Goal: Task Accomplishment & Management: Manage account settings

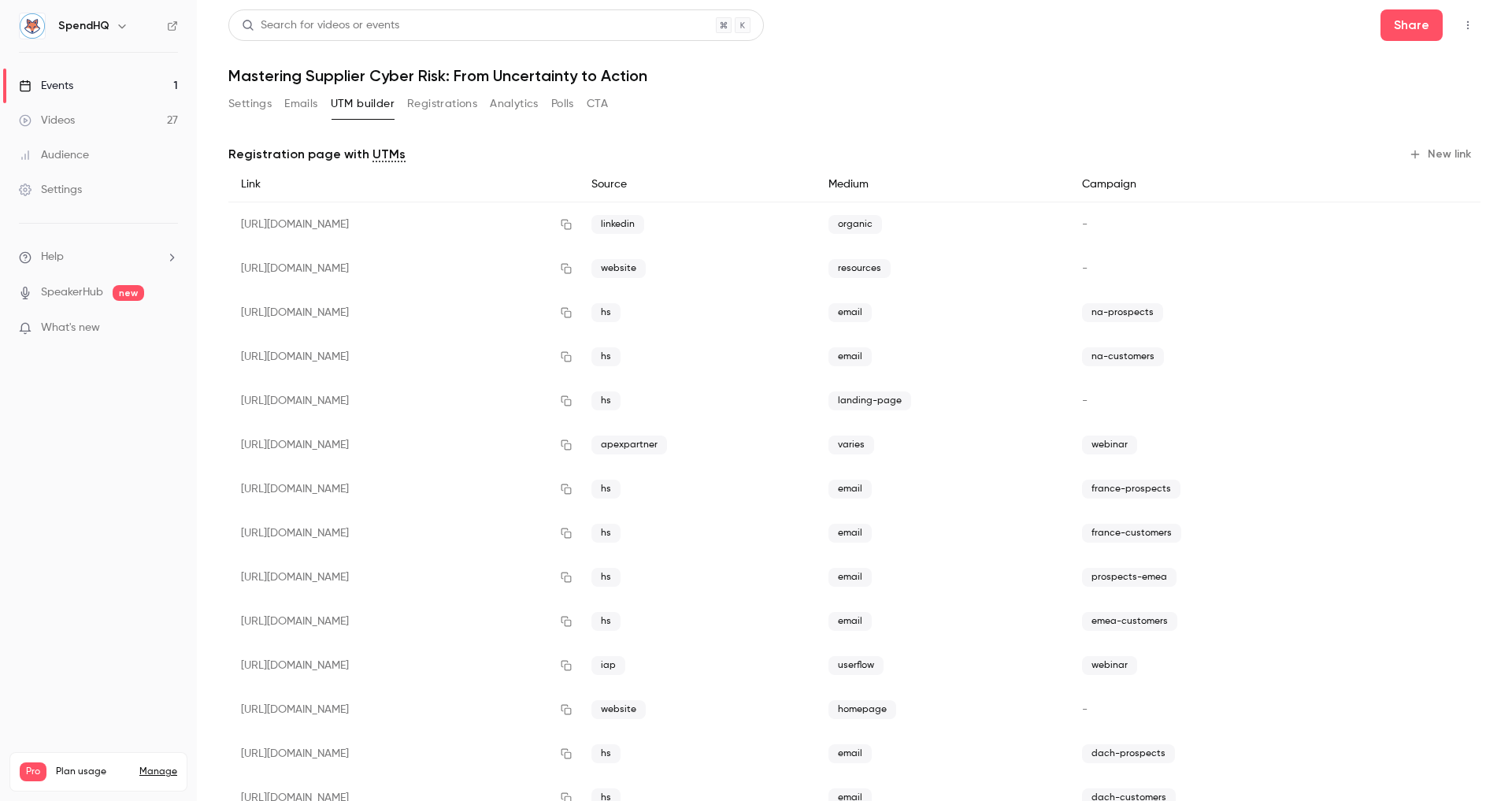
click at [434, 109] on button "Registrations" at bounding box center [441, 104] width 70 height 26
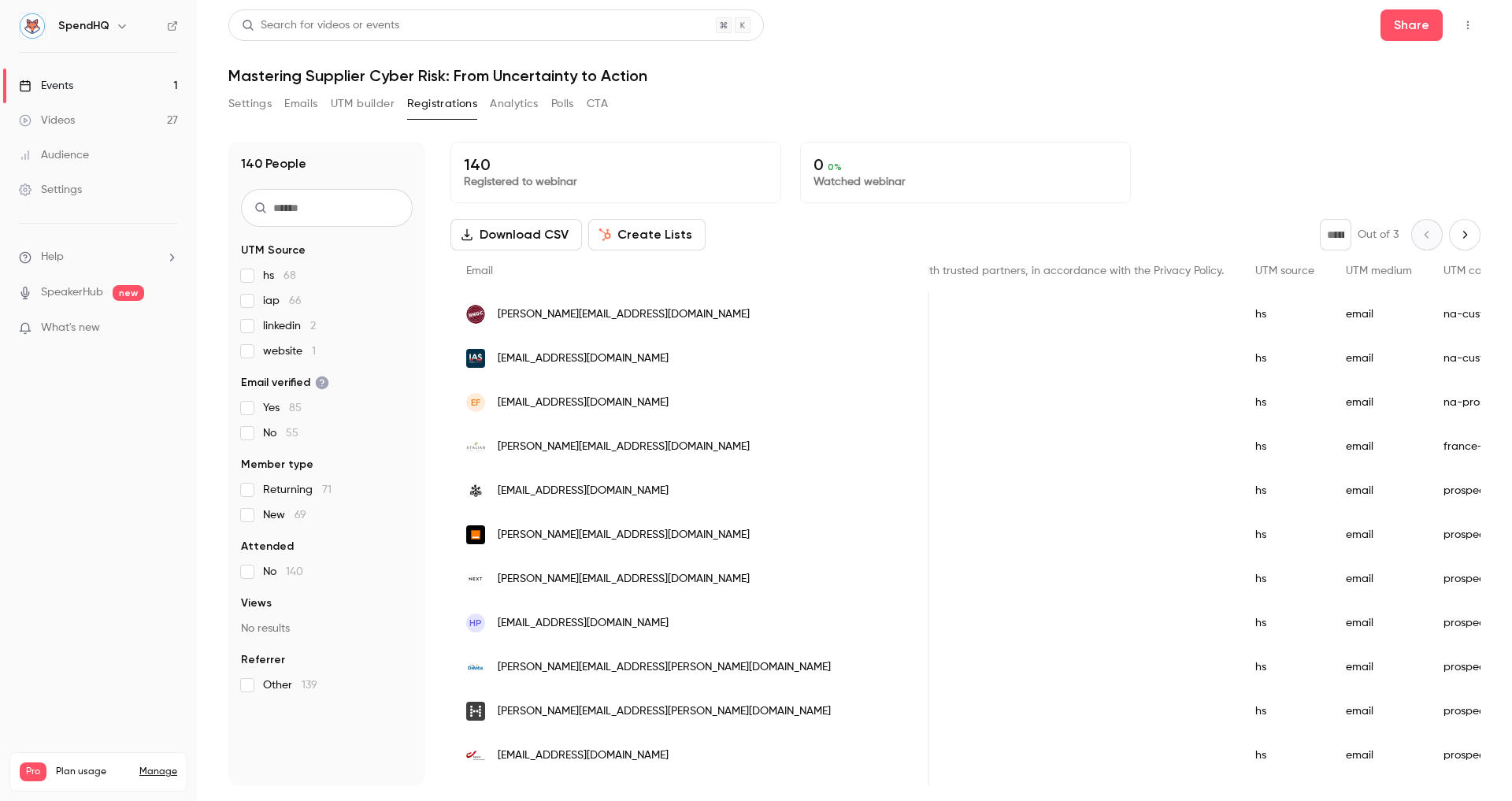
scroll to position [0, 2094]
click at [254, 104] on button "Settings" at bounding box center [250, 104] width 43 height 26
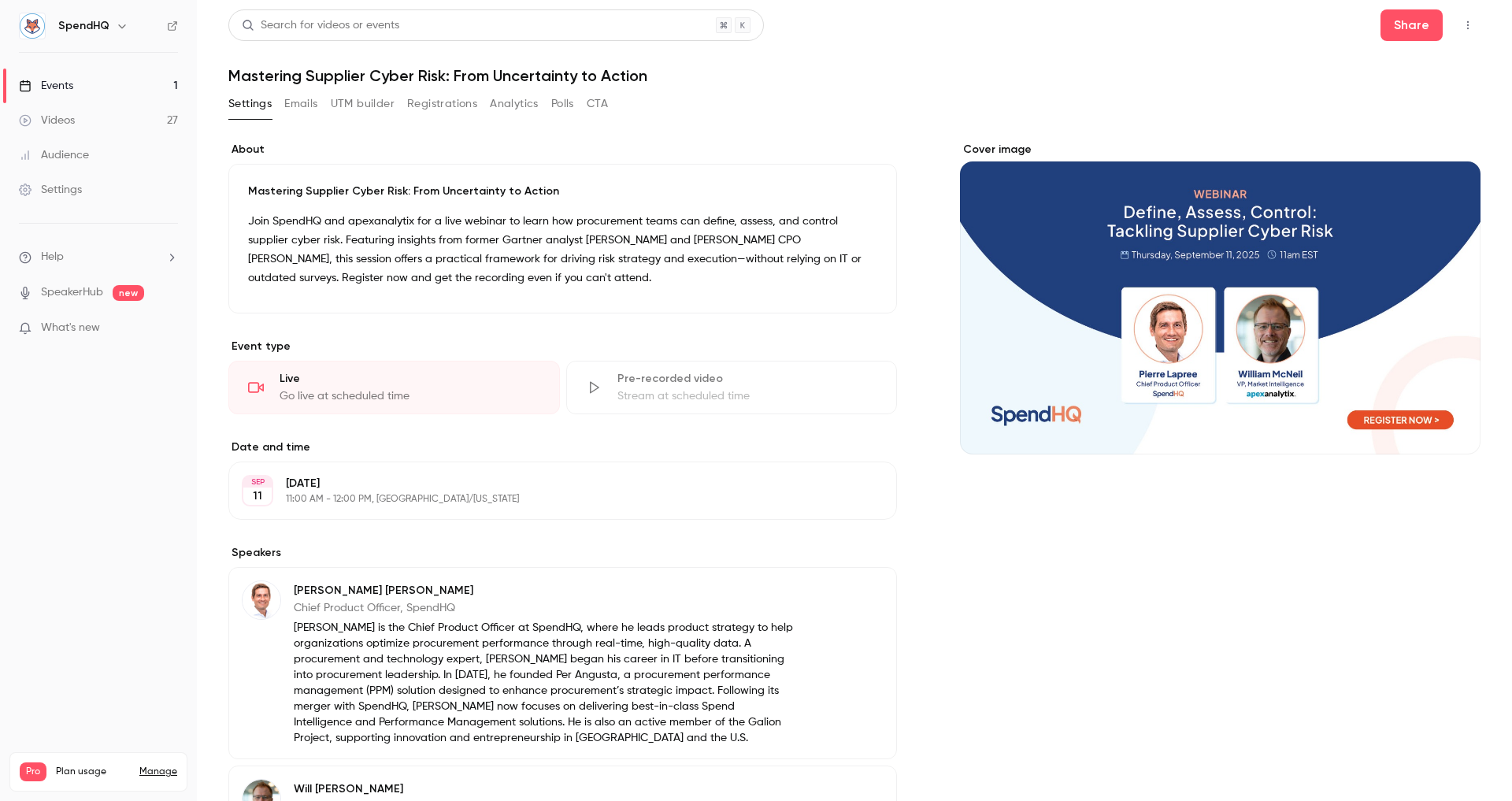
click at [1152, 368] on div "Cover image" at bounding box center [1220, 298] width 521 height 313
click at [0, 0] on input "Cover image" at bounding box center [0, 0] width 0 height 0
click at [836, 173] on div "Mastering Supplier Cyber Risk: From Uncertainty to Action Join SpendHQ and apex…" at bounding box center [562, 239] width 669 height 149
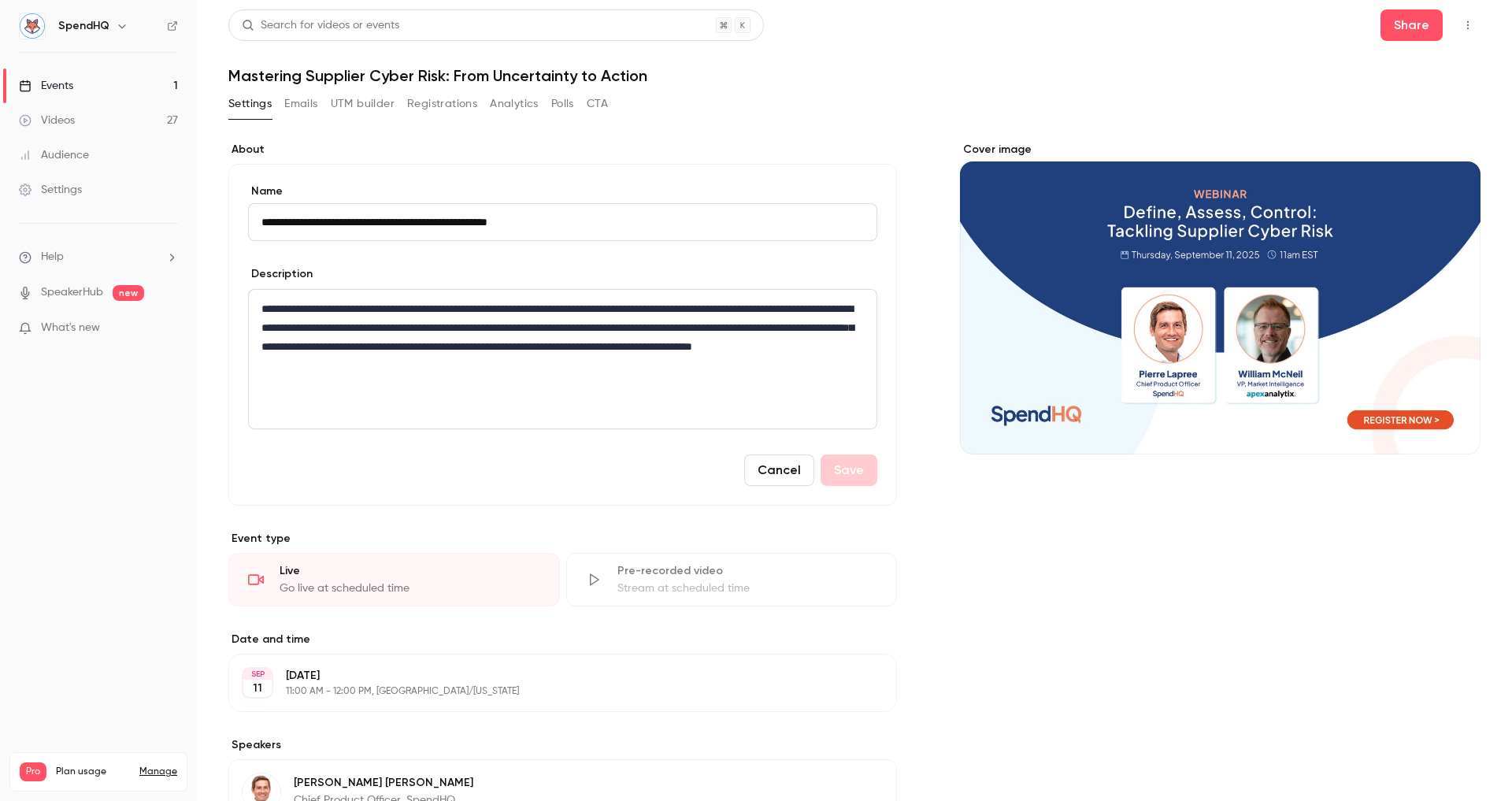
click at [841, 146] on label "About" at bounding box center [562, 149] width 669 height 16
click at [792, 465] on button "Cancel" at bounding box center [779, 471] width 70 height 31
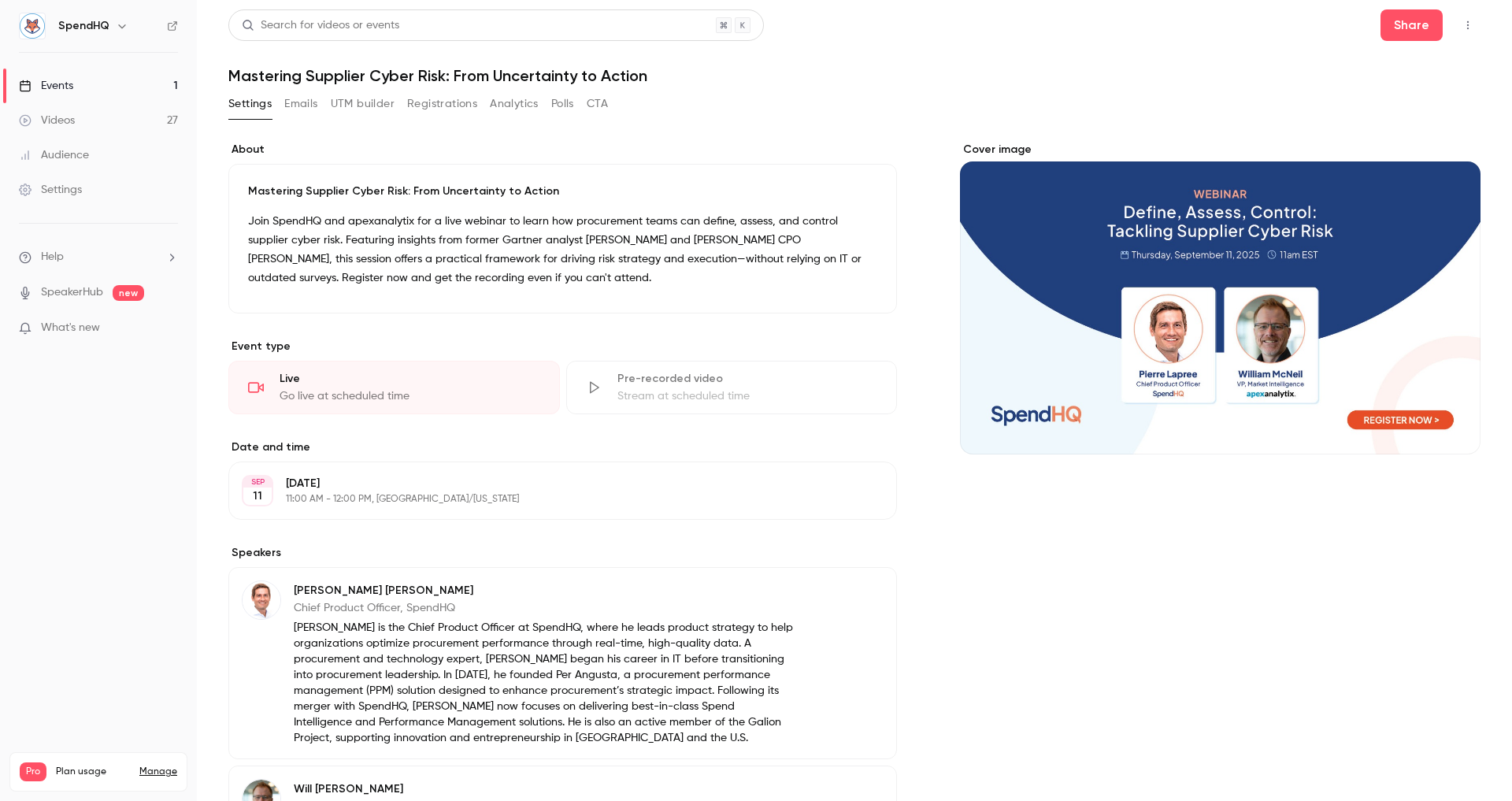
click at [883, 96] on div "Settings Emails UTM builder Registrations Analytics Polls CTA" at bounding box center [854, 107] width 1253 height 31
click at [300, 121] on div "Settings Emails UTM builder Registrations Analytics Polls CTA" at bounding box center [418, 107] width 379 height 31
click at [304, 114] on button "Emails" at bounding box center [301, 104] width 33 height 26
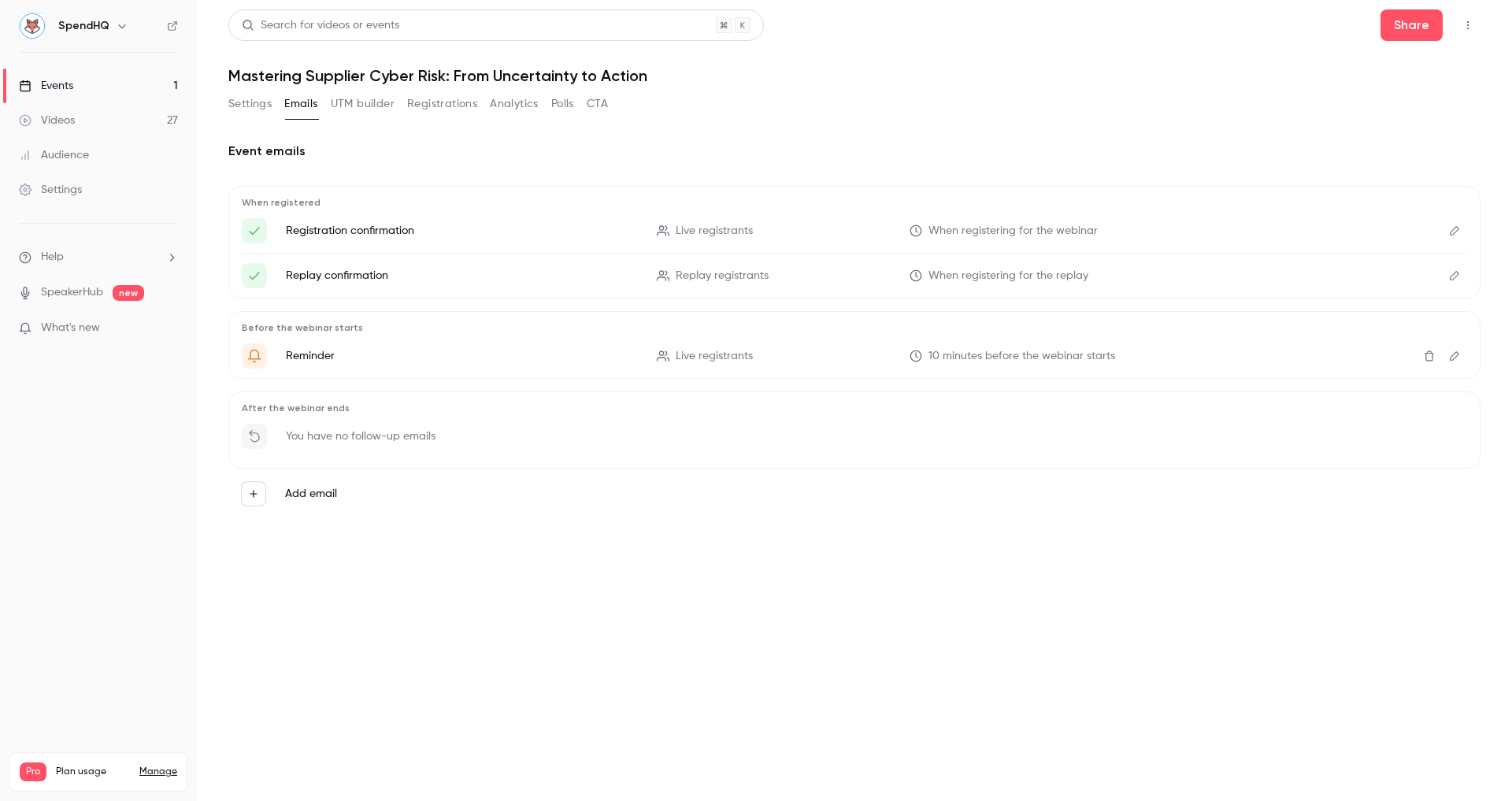
click at [455, 101] on button "Registrations" at bounding box center [441, 104] width 70 height 26
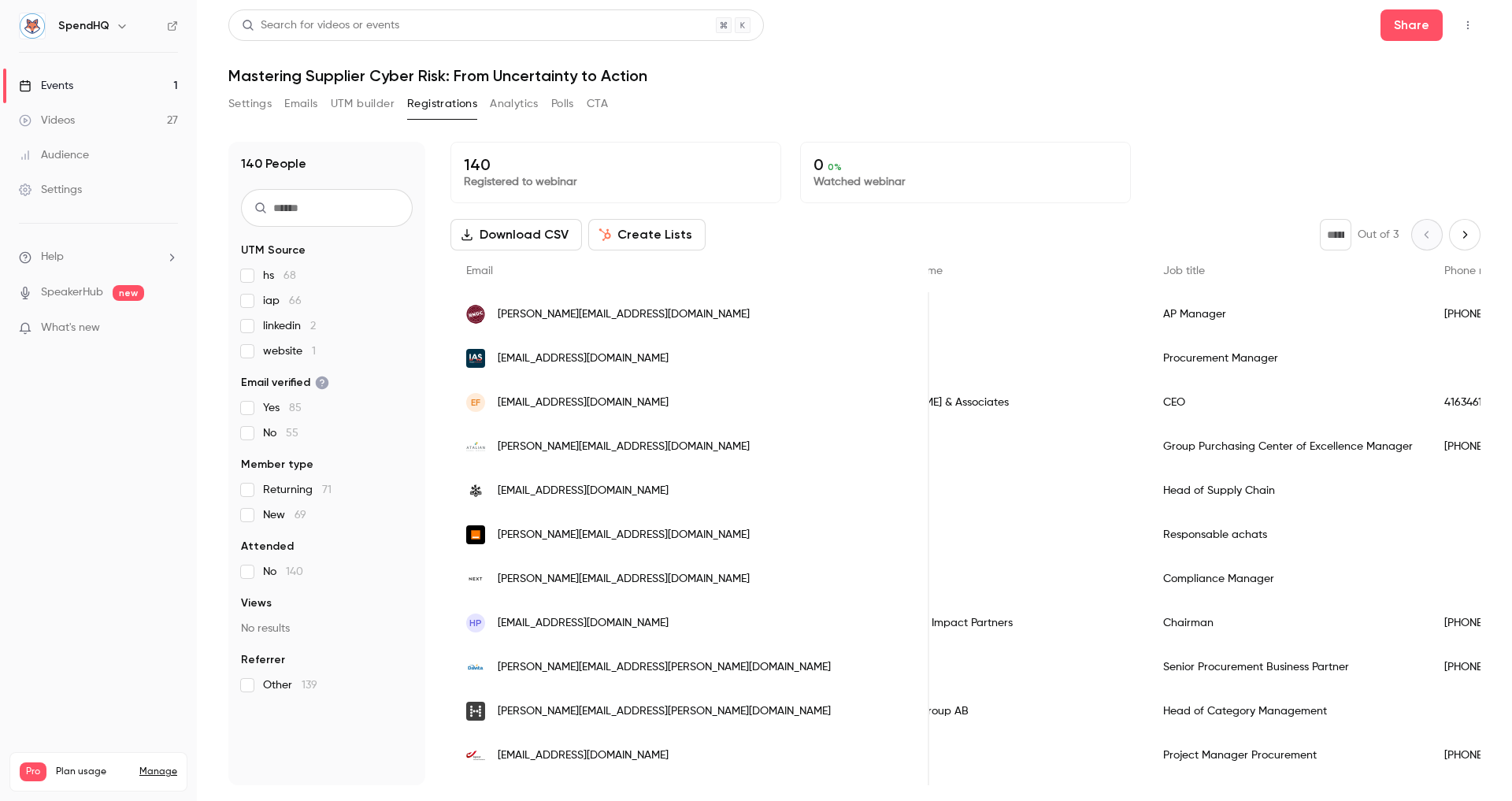
scroll to position [0, 685]
click at [1014, 82] on h1 "Mastering Supplier Cyber Risk: From Uncertainty to Action" at bounding box center [854, 75] width 1253 height 19
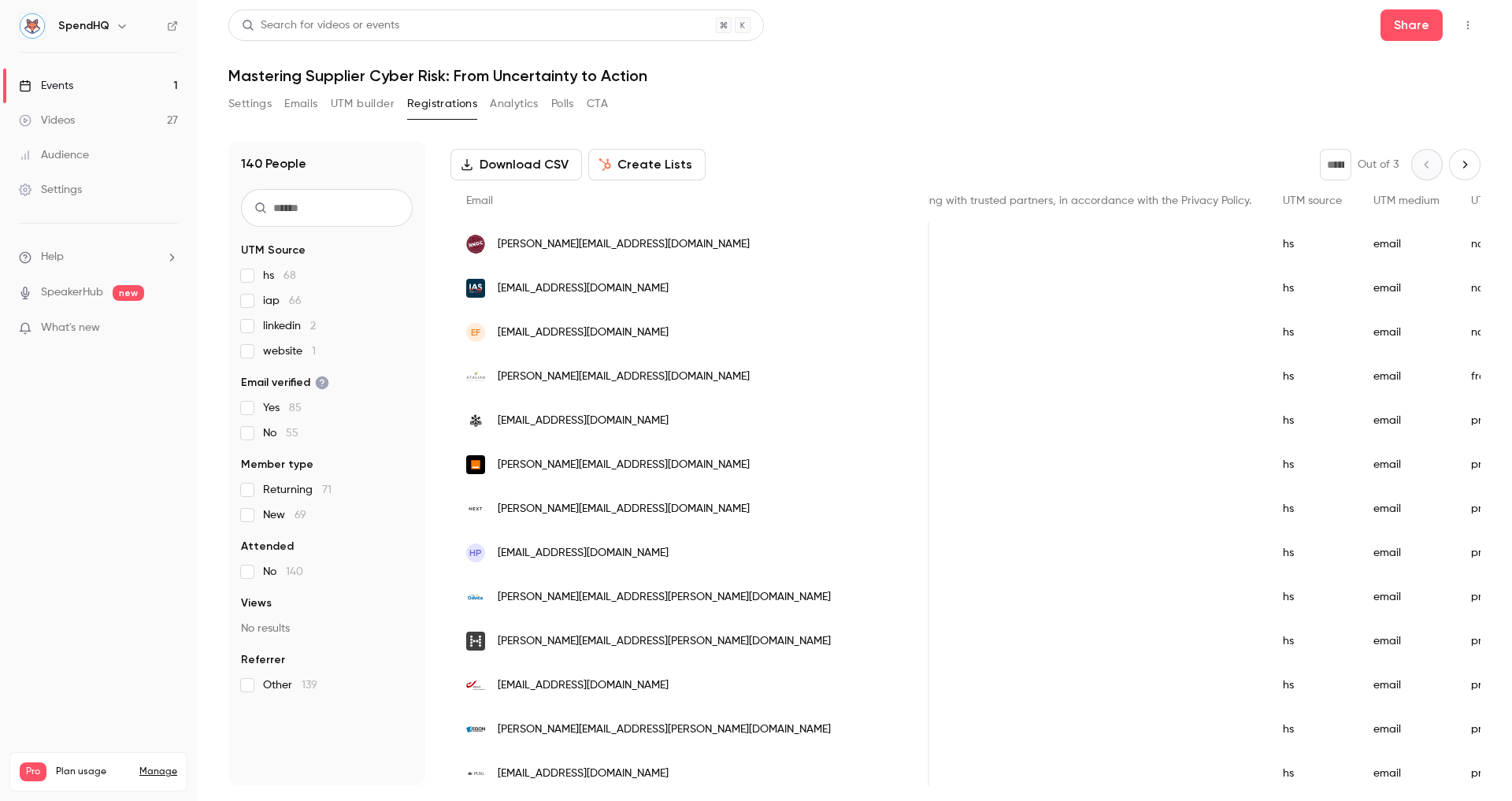
scroll to position [0, 2046]
click at [1038, 61] on header "Search for videos or events Share Mastering Supplier Cyber Risk: From Uncertain…" at bounding box center [854, 47] width 1253 height 76
click at [260, 101] on button "Settings" at bounding box center [250, 104] width 43 height 26
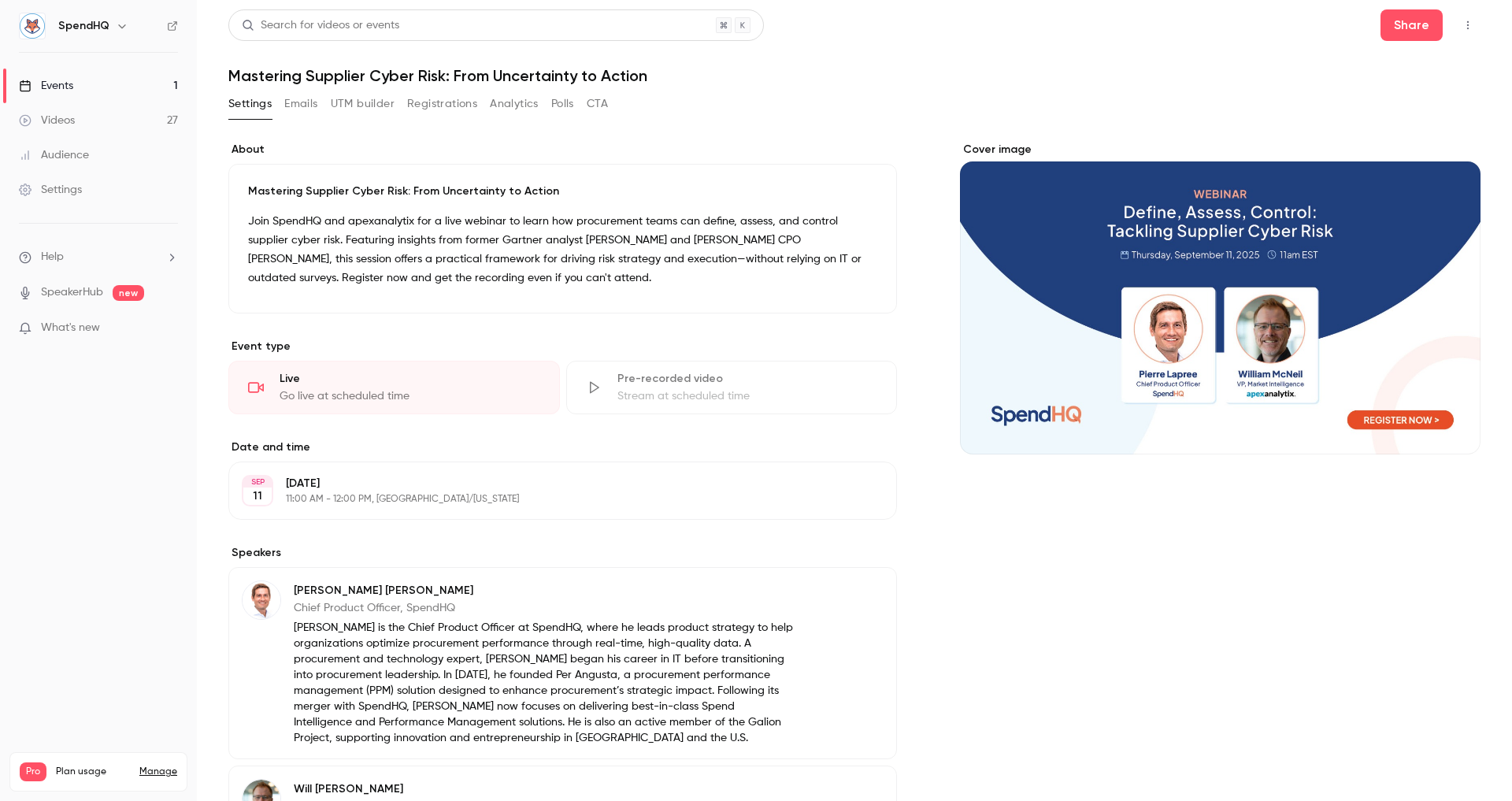
click at [959, 54] on header "Search for videos or events Share Mastering Supplier Cyber Risk: From Uncertain…" at bounding box center [854, 47] width 1253 height 76
click at [1059, 23] on div "Search for videos or events Share" at bounding box center [854, 26] width 1253 height 31
click at [988, 19] on div "Search for videos or events Share" at bounding box center [854, 26] width 1253 height 31
click at [1029, 41] on header "Search for videos or events Share Mastering Supplier Cyber Risk: From Uncertain…" at bounding box center [854, 47] width 1253 height 76
click at [82, 88] on link "Events 1" at bounding box center [98, 86] width 196 height 34
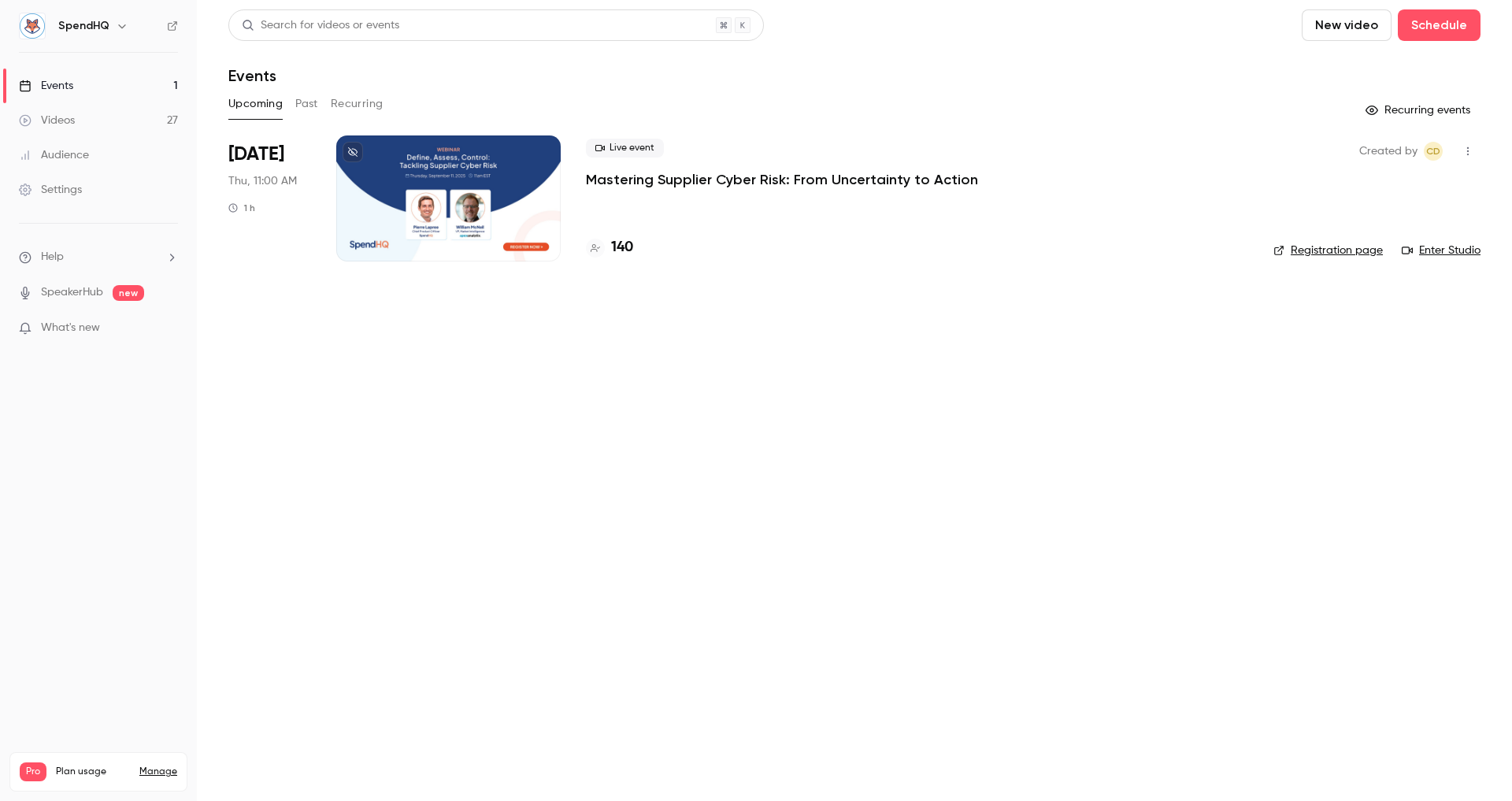
click at [300, 99] on button "Past" at bounding box center [307, 104] width 23 height 26
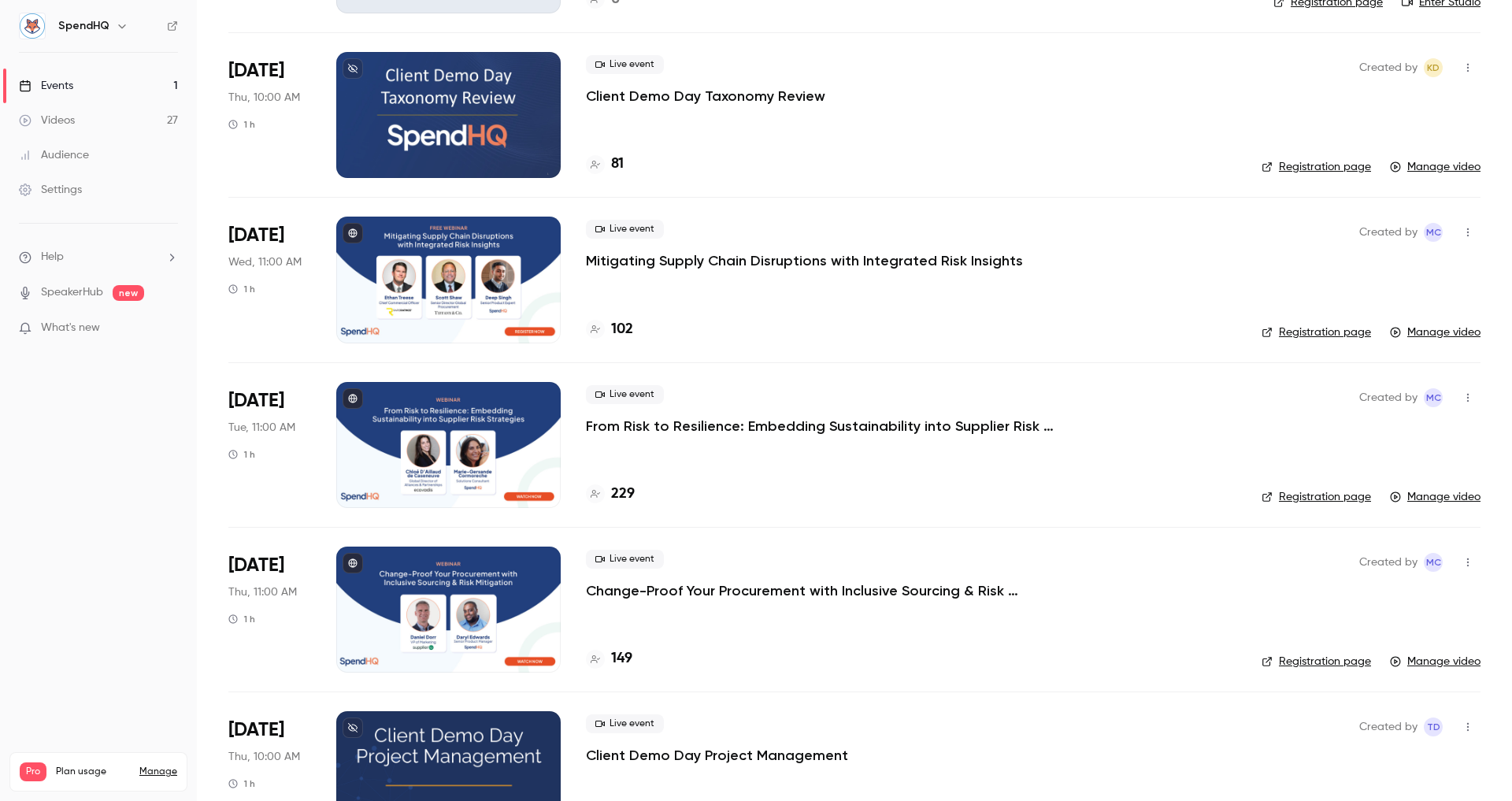
scroll to position [1081, 0]
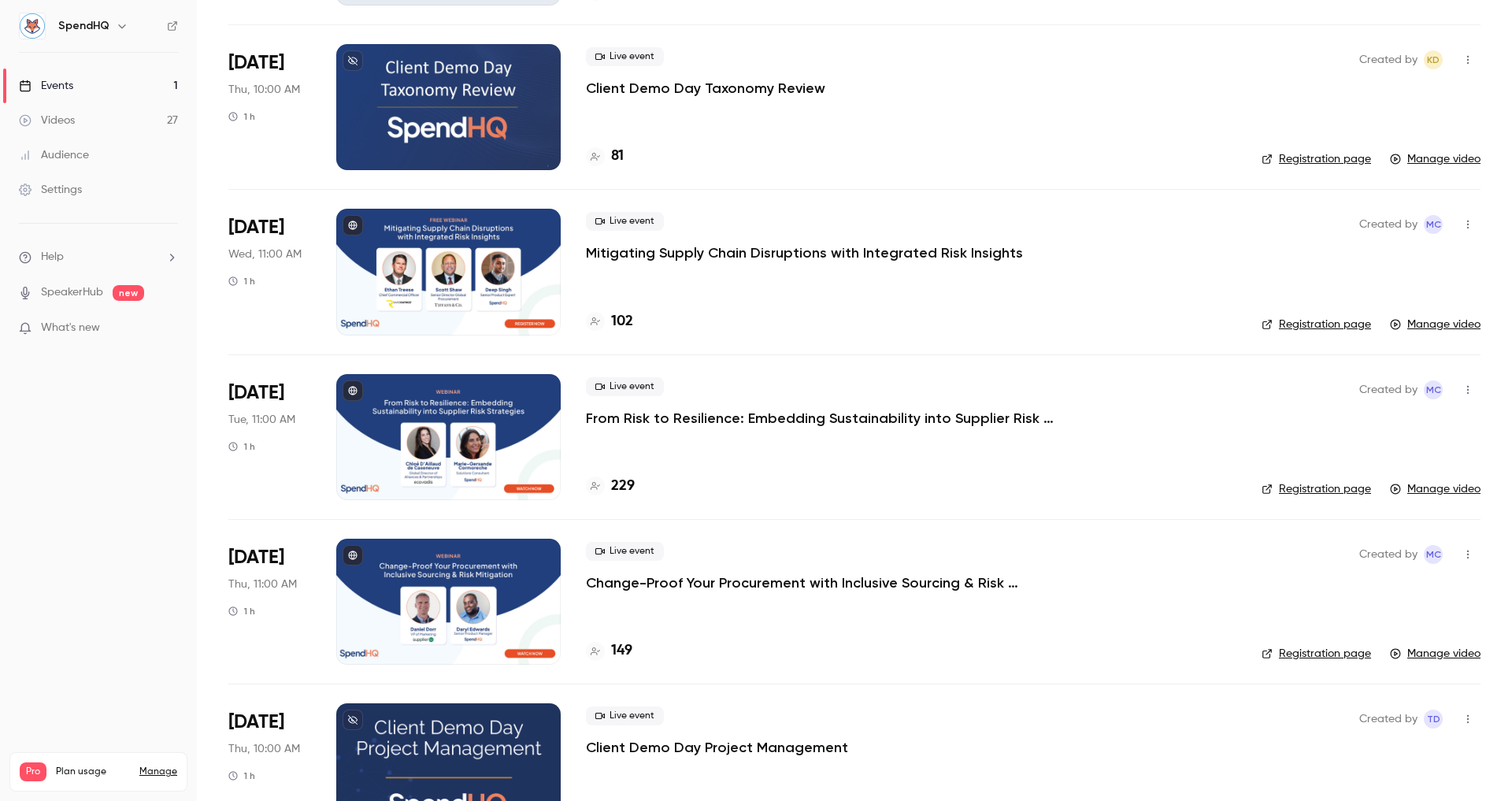
click at [773, 423] on p "From Risk to Resilience: Embedding Sustainability into Supplier Risk Strategies" at bounding box center [821, 418] width 473 height 19
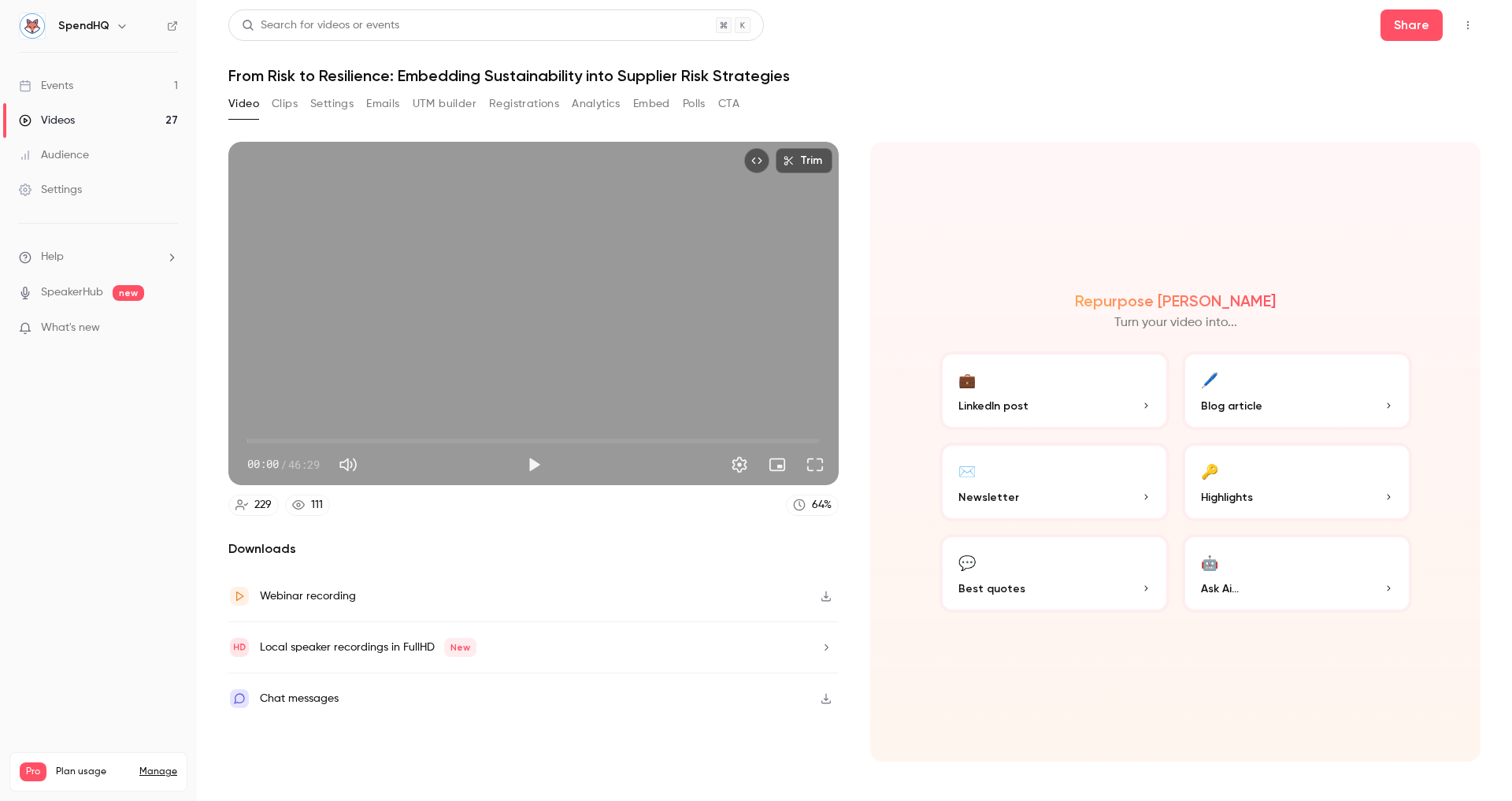
click at [518, 100] on button "Registrations" at bounding box center [524, 104] width 70 height 26
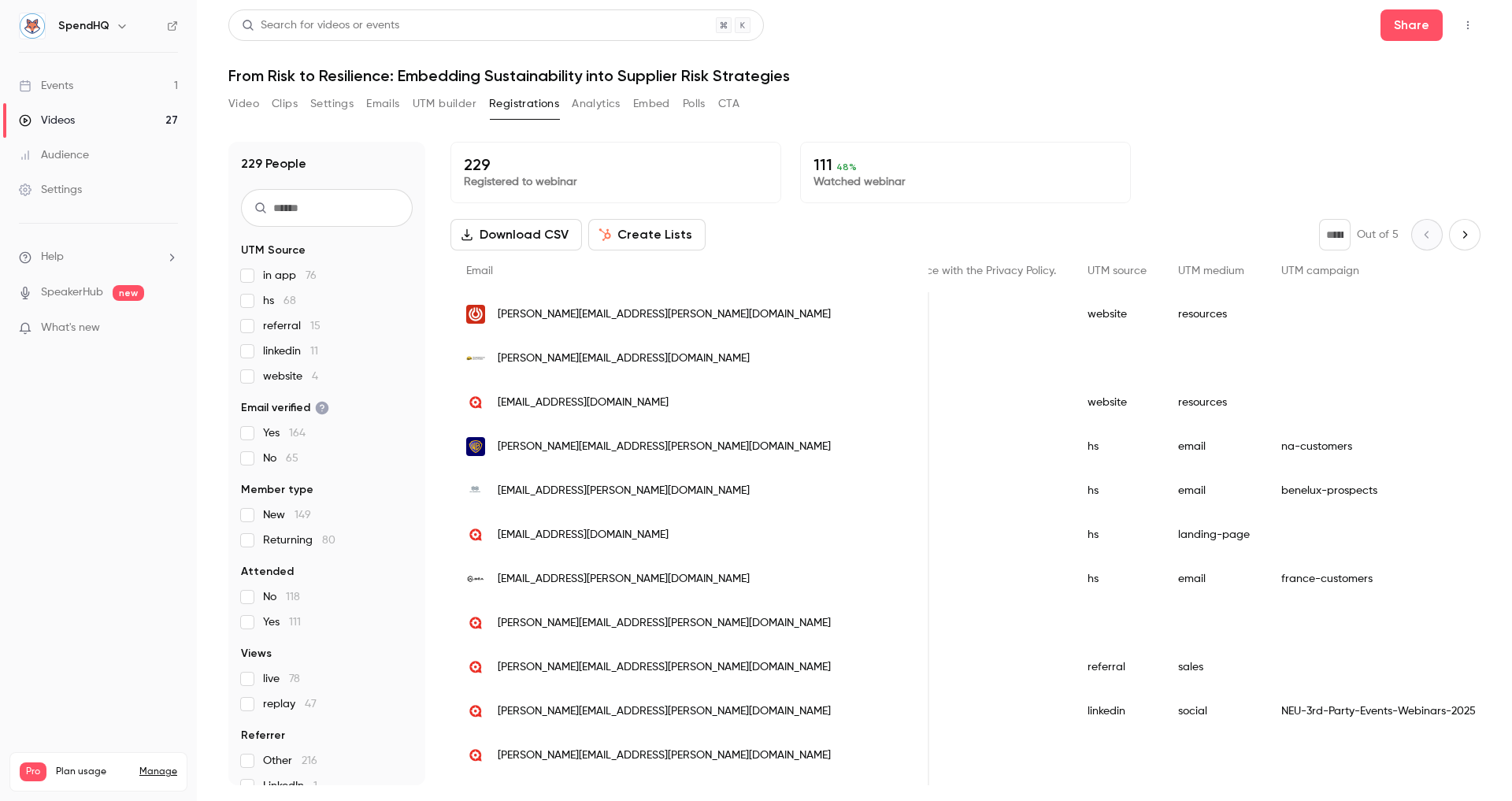
click at [237, 109] on button "Video" at bounding box center [243, 104] width 30 height 26
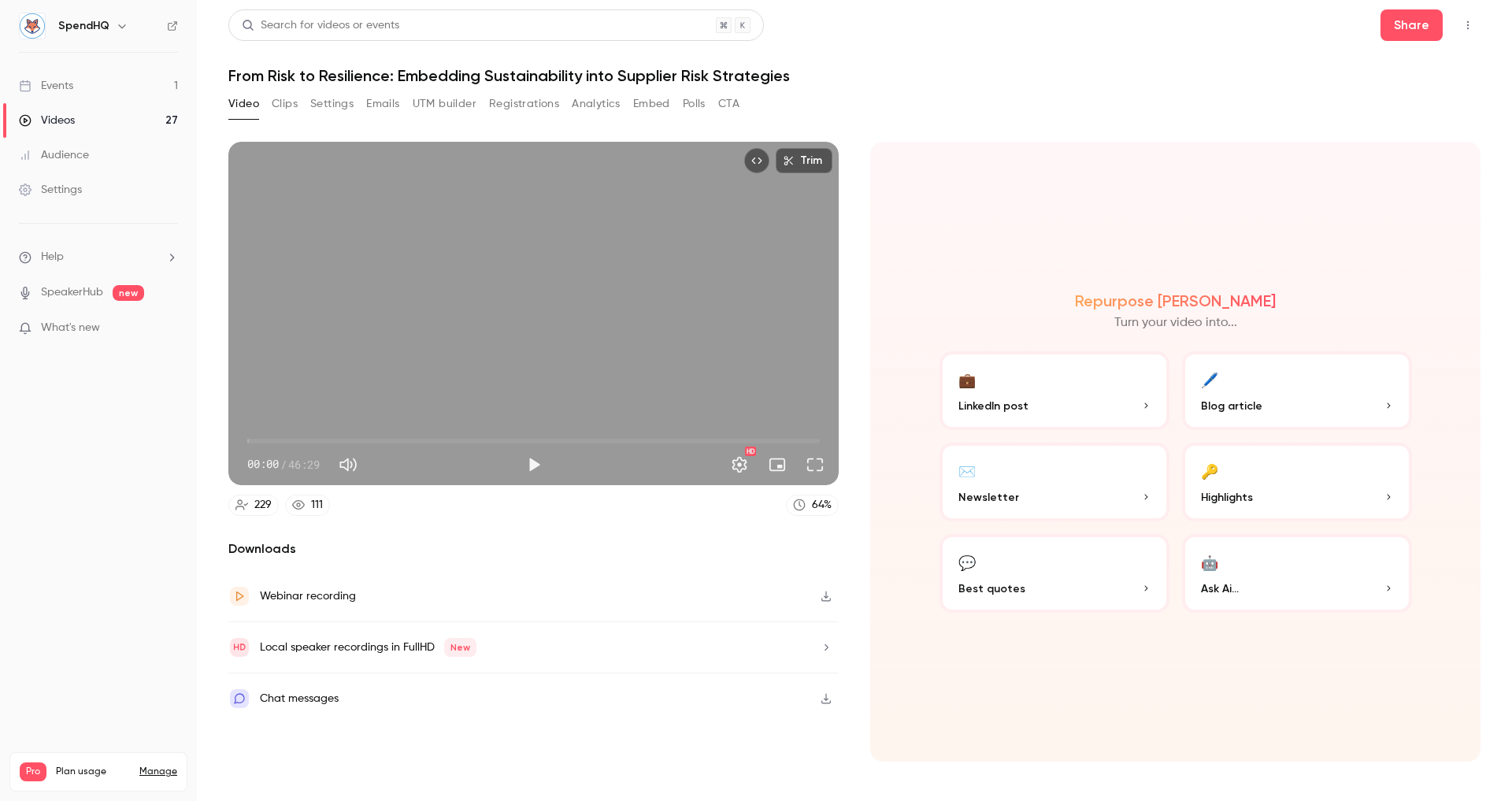
click at [83, 90] on link "Events 1" at bounding box center [98, 86] width 196 height 34
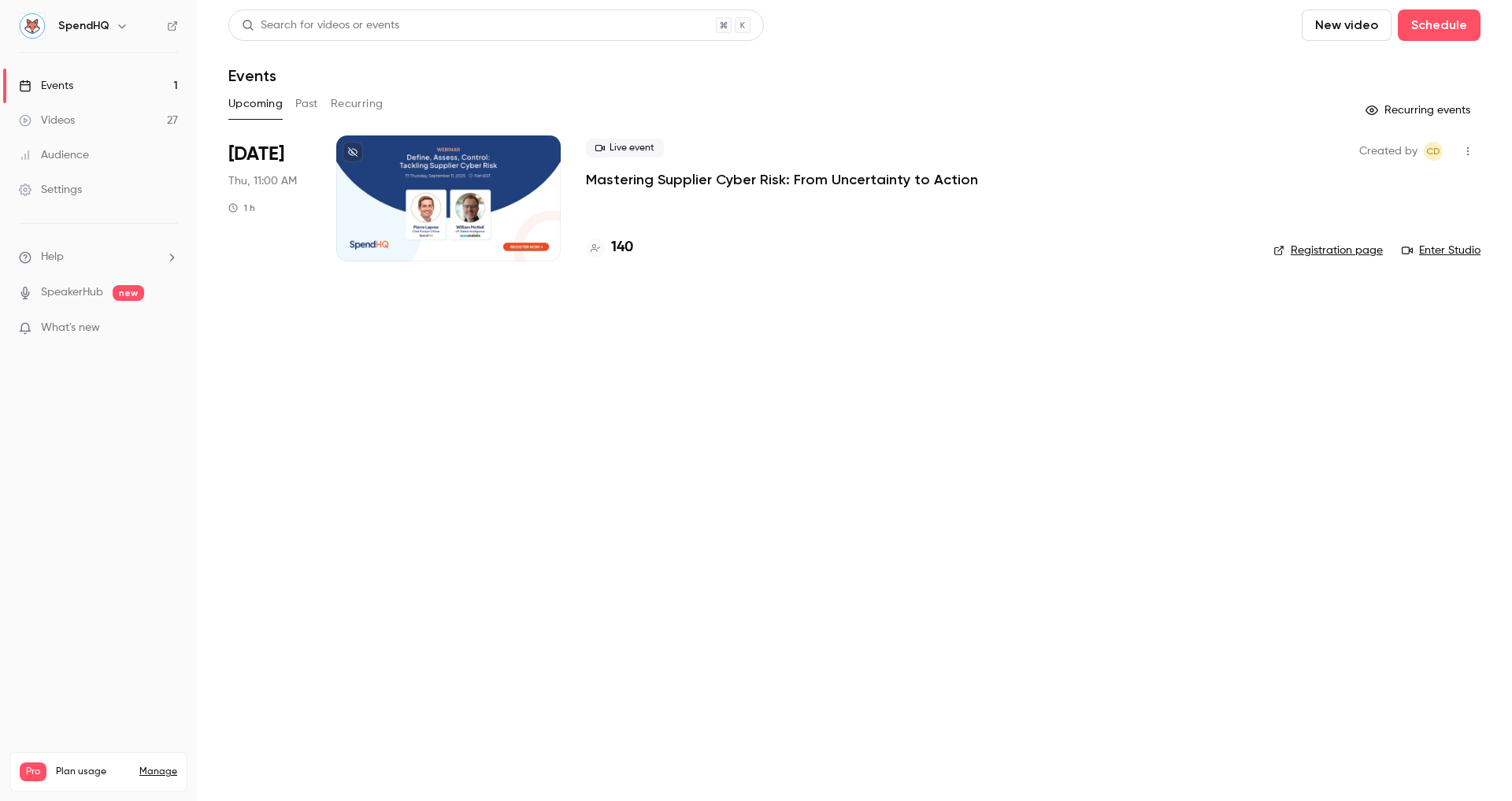
click at [318, 105] on div "Upcoming Past Recurring" at bounding box center [854, 104] width 1253 height 26
click at [776, 183] on p "Mastering Supplier Cyber Risk: From Uncertainty to Action" at bounding box center [781, 179] width 392 height 19
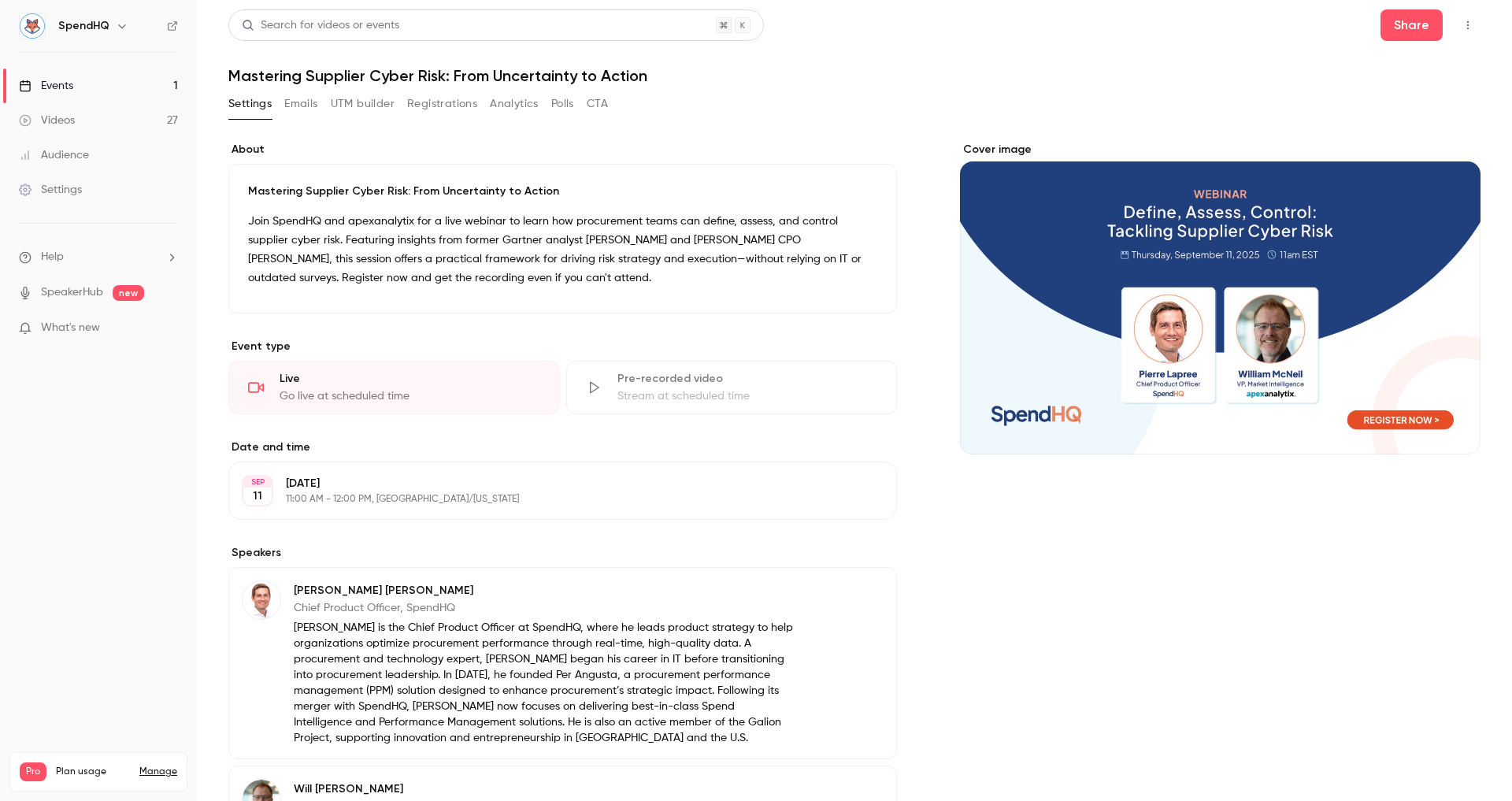
click at [427, 106] on button "Registrations" at bounding box center [441, 104] width 70 height 26
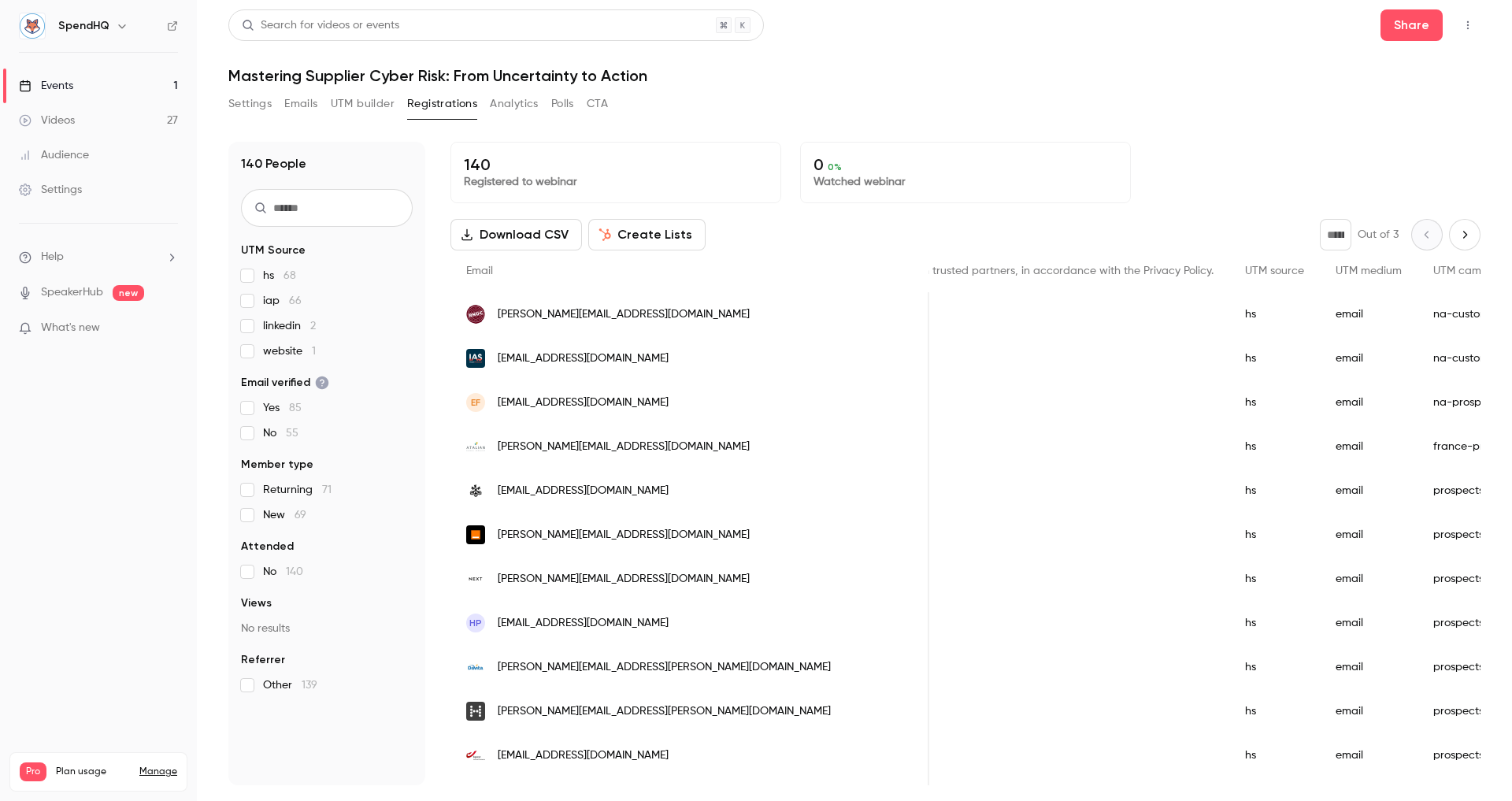
click at [348, 104] on button "UTM builder" at bounding box center [363, 104] width 64 height 26
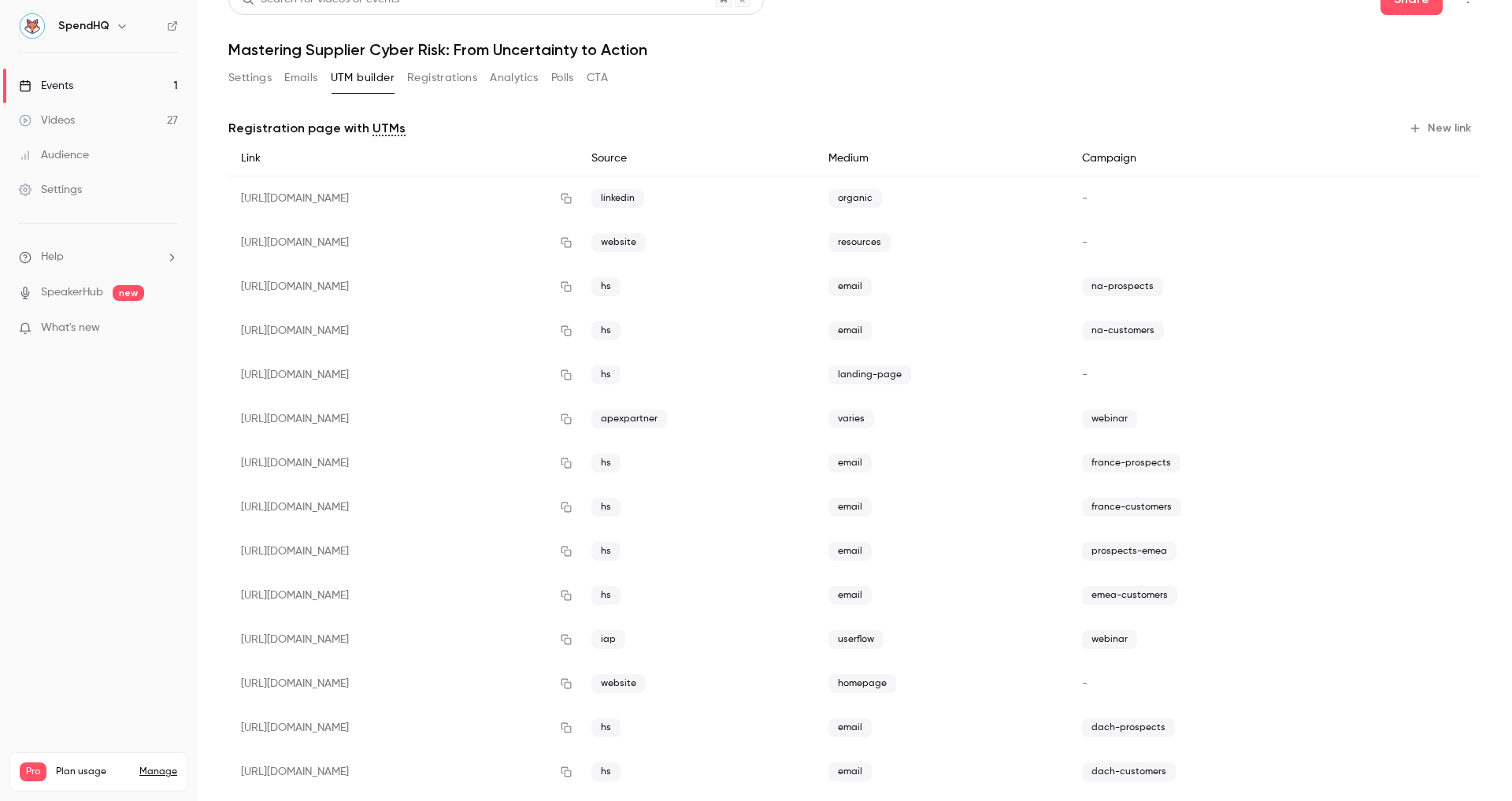
scroll to position [97, 0]
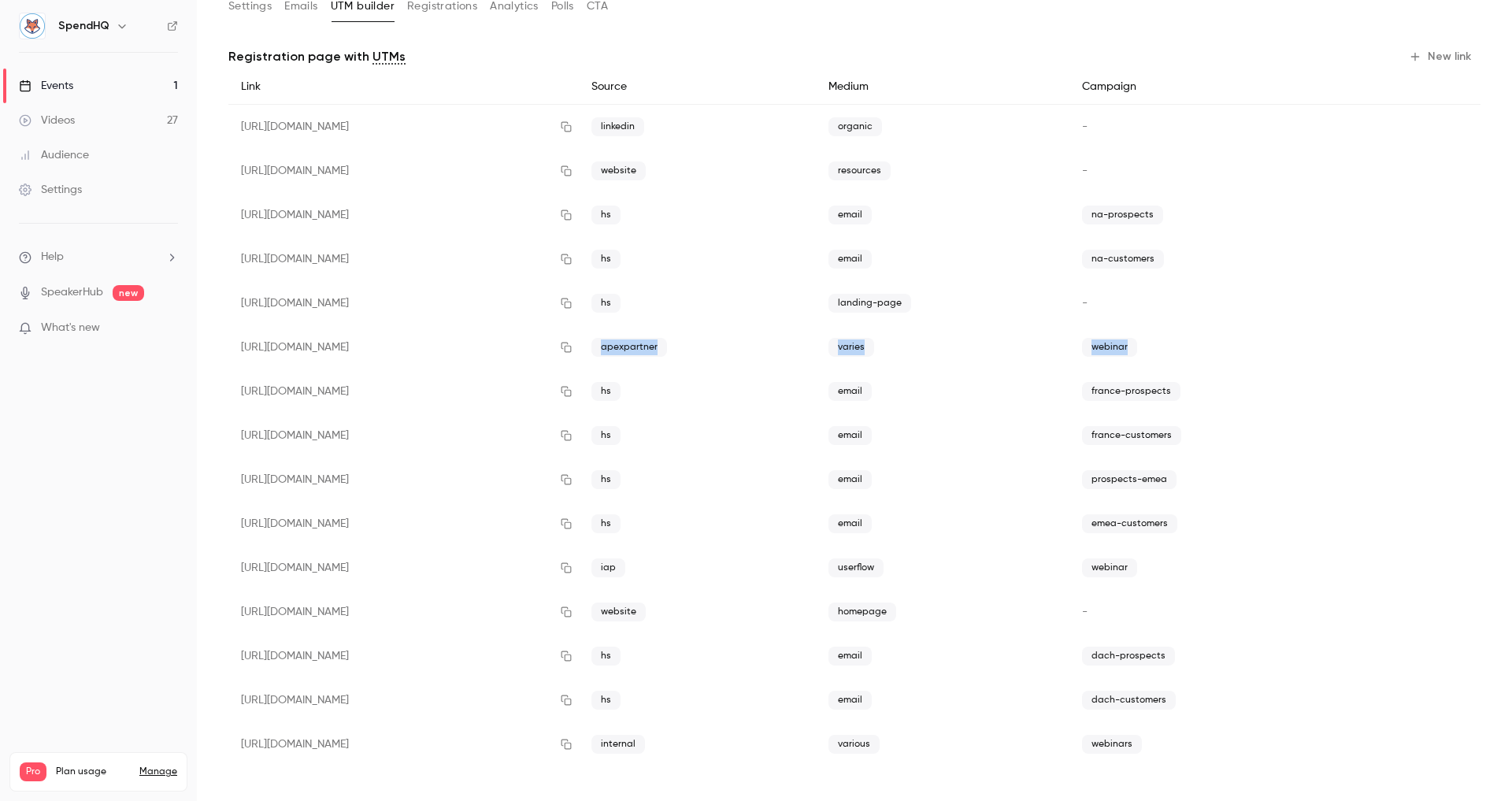
drag, startPoint x: 711, startPoint y: 345, endPoint x: 1232, endPoint y: 348, distance: 521.0
click at [1157, 348] on div "[URL][DOMAIN_NAME] apexpartner varies webinar" at bounding box center [854, 347] width 1253 height 44
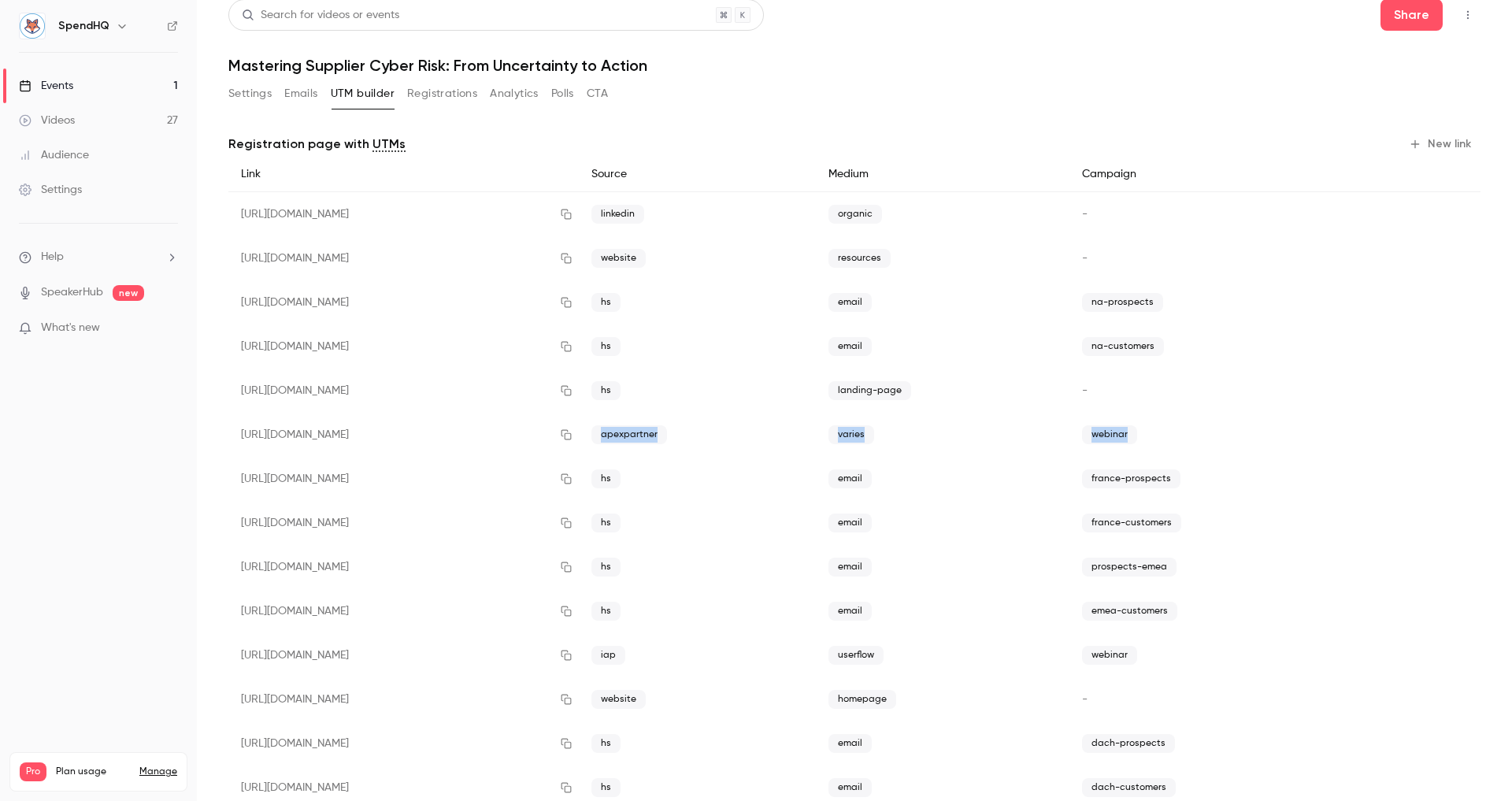
scroll to position [0, 0]
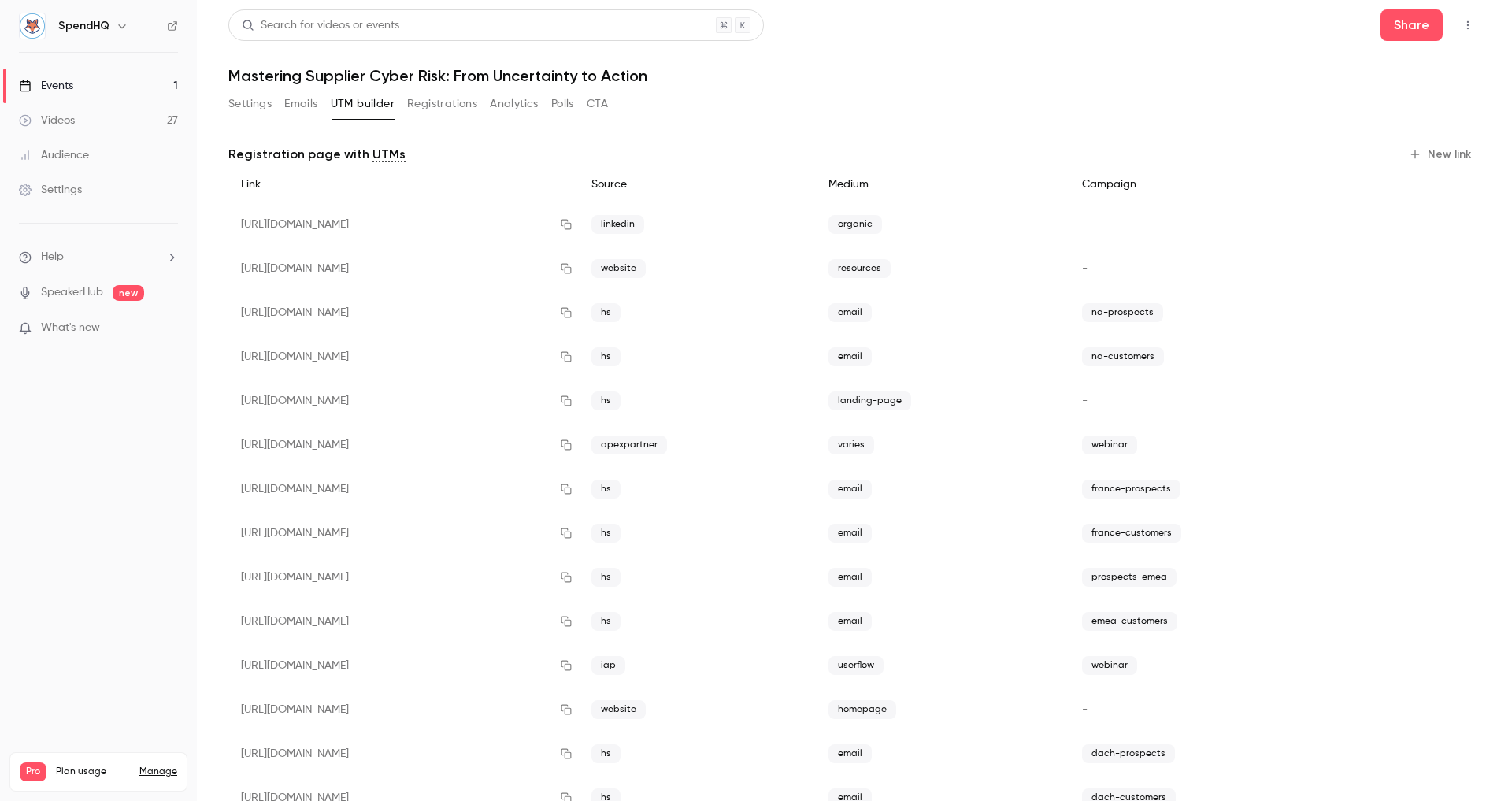
click at [437, 89] on div "Search for videos or events Share Mastering Supplier Cyber Risk: From Uncertain…" at bounding box center [854, 449] width 1253 height 880
click at [438, 103] on button "Registrations" at bounding box center [441, 104] width 70 height 26
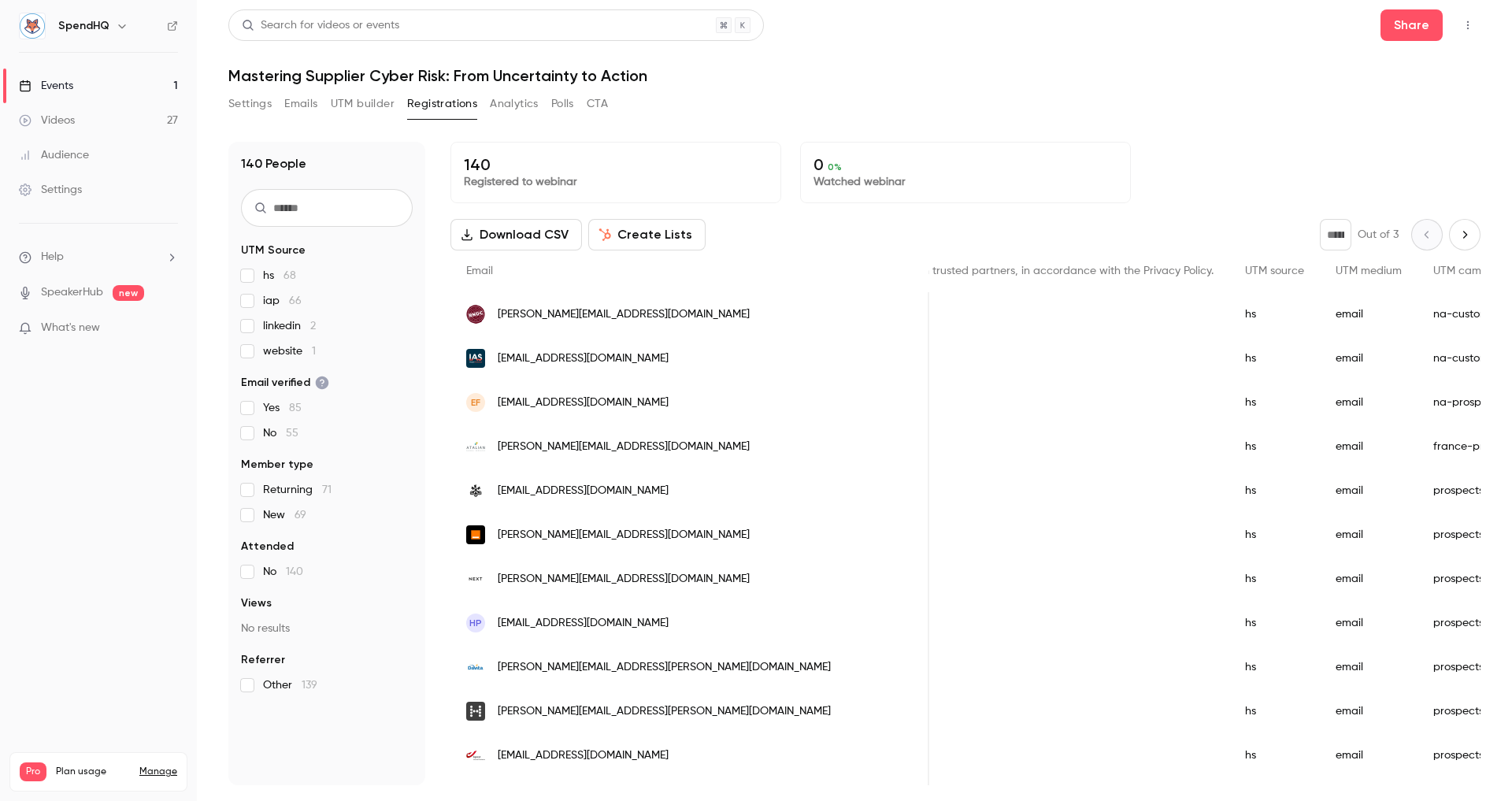
click at [258, 98] on button "Settings" at bounding box center [250, 104] width 43 height 26
